Goal: Information Seeking & Learning: Learn about a topic

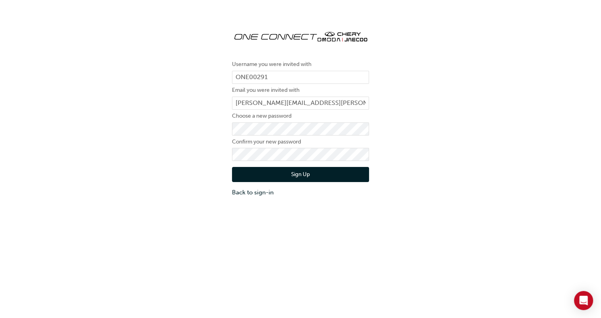
click at [326, 173] on button "Sign Up" at bounding box center [300, 174] width 137 height 15
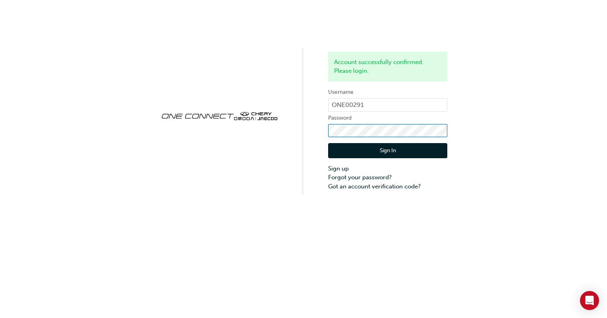
click button "Sign In" at bounding box center [387, 150] width 119 height 15
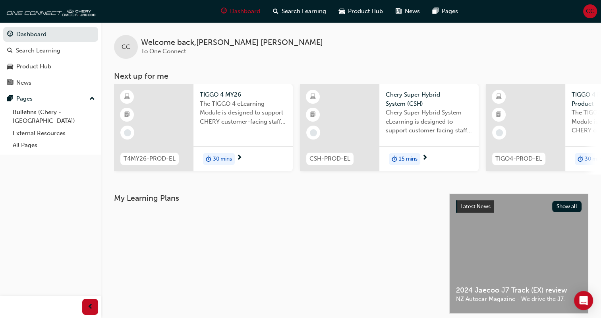
click at [168, 123] on div at bounding box center [153, 127] width 79 height 87
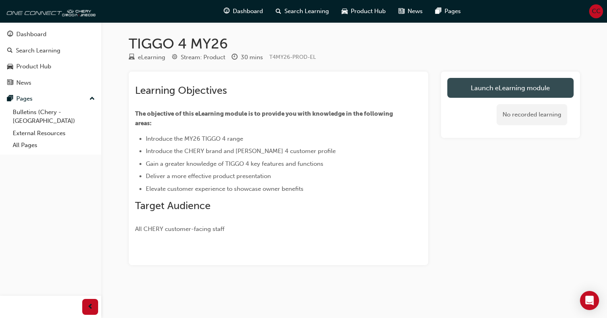
click at [490, 92] on link "Launch eLearning module" at bounding box center [510, 88] width 126 height 20
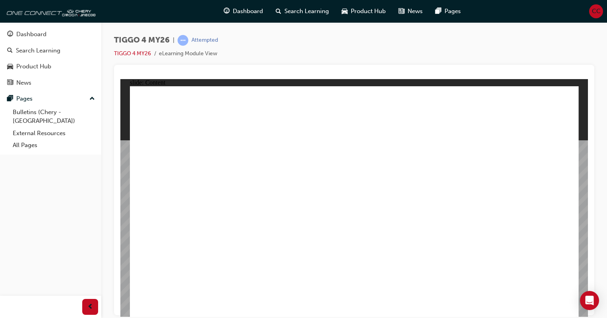
drag, startPoint x: 563, startPoint y: 304, endPoint x: 570, endPoint y: 308, distance: 8.4
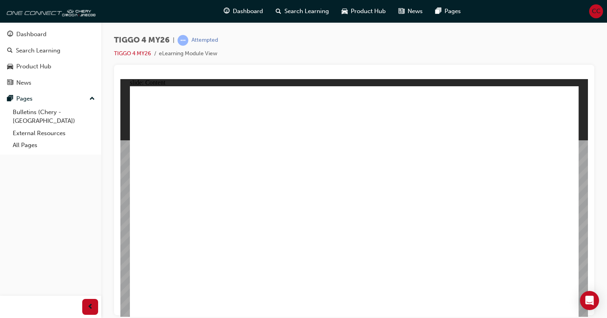
drag, startPoint x: 556, startPoint y: 101, endPoint x: 552, endPoint y: 102, distance: 4.1
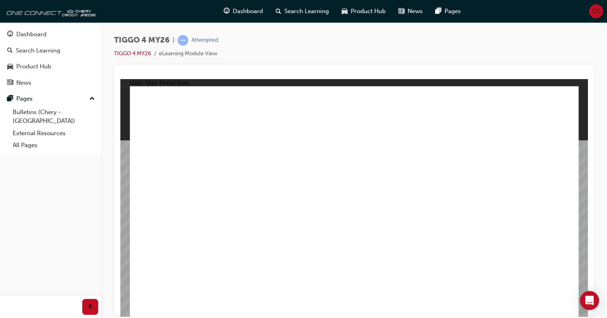
radio input "true"
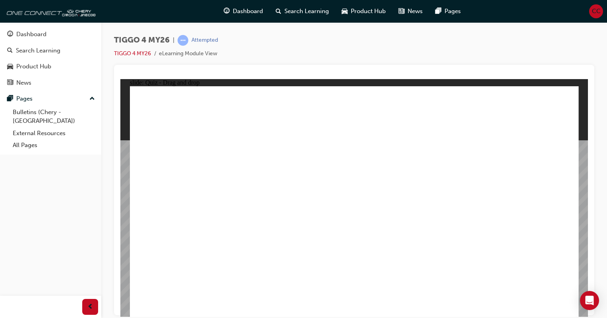
drag, startPoint x: 448, startPoint y: 205, endPoint x: 405, endPoint y: 209, distance: 43.1
drag, startPoint x: 364, startPoint y: 162, endPoint x: 455, endPoint y: 160, distance: 91.0
drag, startPoint x: 410, startPoint y: 163, endPoint x: 425, endPoint y: 170, distance: 16.7
drag, startPoint x: 356, startPoint y: 163, endPoint x: 437, endPoint y: 249, distance: 117.8
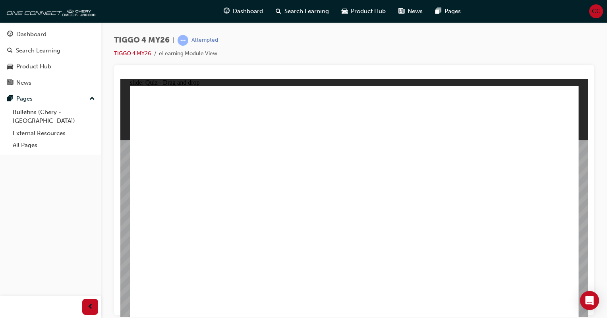
drag, startPoint x: 286, startPoint y: 164, endPoint x: 281, endPoint y: 257, distance: 93.5
drag, startPoint x: 439, startPoint y: 163, endPoint x: 170, endPoint y: 252, distance: 282.8
drag, startPoint x: 185, startPoint y: 165, endPoint x: 356, endPoint y: 253, distance: 193.0
drag, startPoint x: 538, startPoint y: 162, endPoint x: 542, endPoint y: 261, distance: 99.0
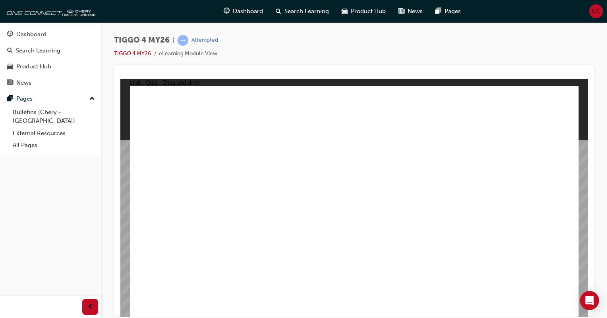
radio input "true"
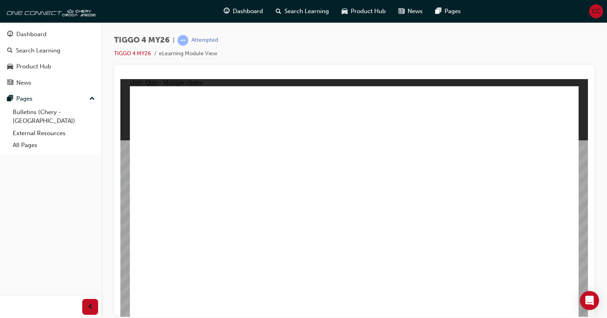
radio input "true"
drag, startPoint x: 289, startPoint y: 185, endPoint x: 404, endPoint y: 157, distance: 118.3
drag, startPoint x: 300, startPoint y: 203, endPoint x: 507, endPoint y: 158, distance: 211.6
drag, startPoint x: 302, startPoint y: 225, endPoint x: 526, endPoint y: 170, distance: 231.1
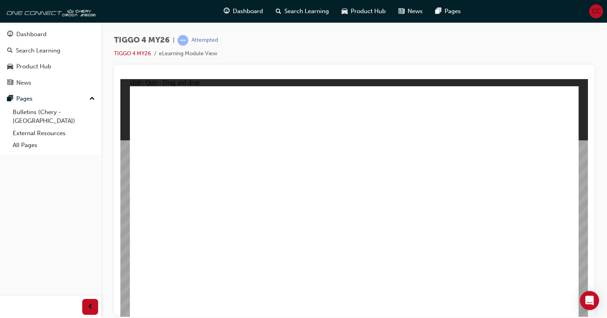
drag, startPoint x: 204, startPoint y: 182, endPoint x: 517, endPoint y: 181, distance: 313.0
drag, startPoint x: 199, startPoint y: 205, endPoint x: 486, endPoint y: 206, distance: 287.2
drag, startPoint x: 210, startPoint y: 223, endPoint x: 386, endPoint y: 196, distance: 177.7
drag, startPoint x: 192, startPoint y: 246, endPoint x: 503, endPoint y: 226, distance: 311.7
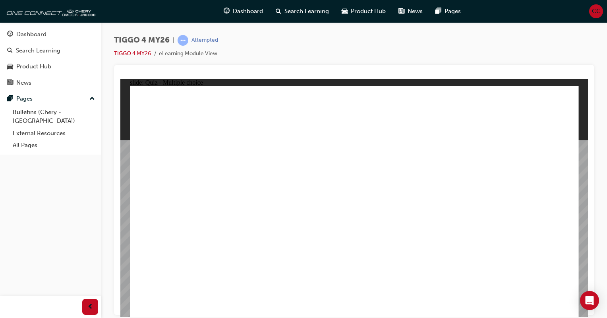
radio input "true"
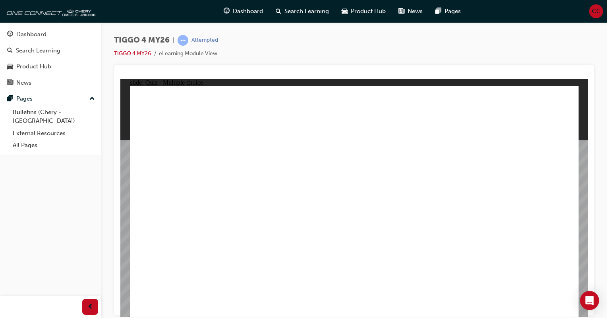
radio input "true"
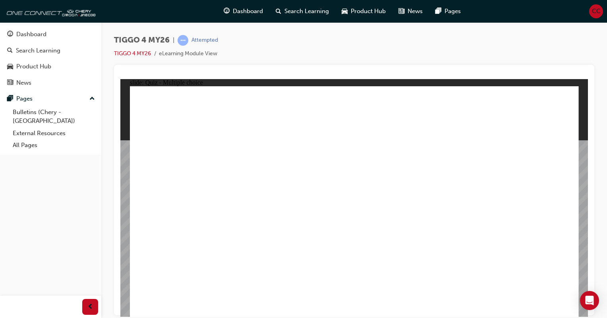
radio input "true"
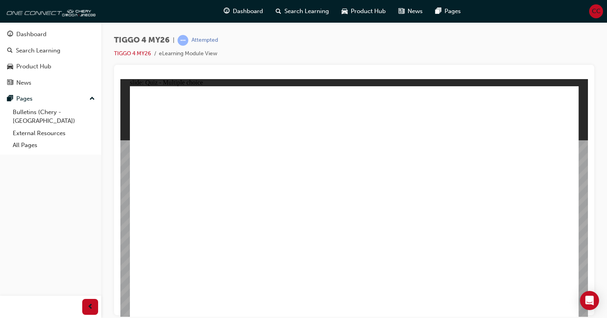
radio input "true"
